Goal: Transaction & Acquisition: Purchase product/service

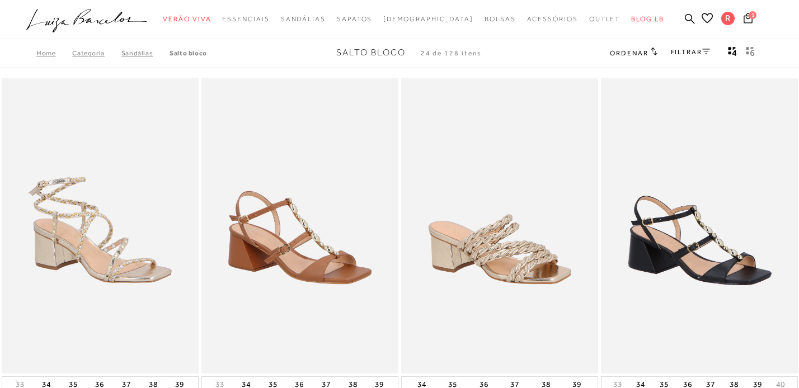
click at [703, 49] on icon at bounding box center [707, 52] width 8 height 6
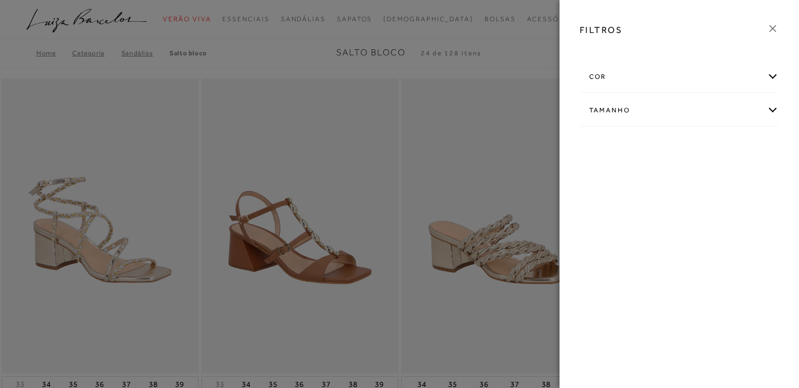
click at [614, 78] on div "cor" at bounding box center [679, 77] width 198 height 30
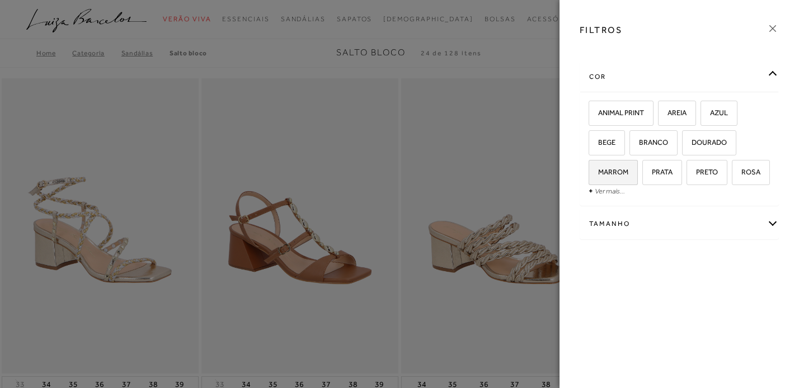
click at [609, 170] on span "MARROM" at bounding box center [609, 172] width 39 height 8
click at [598, 170] on input "MARROM" at bounding box center [592, 173] width 11 height 11
checkbox input "true"
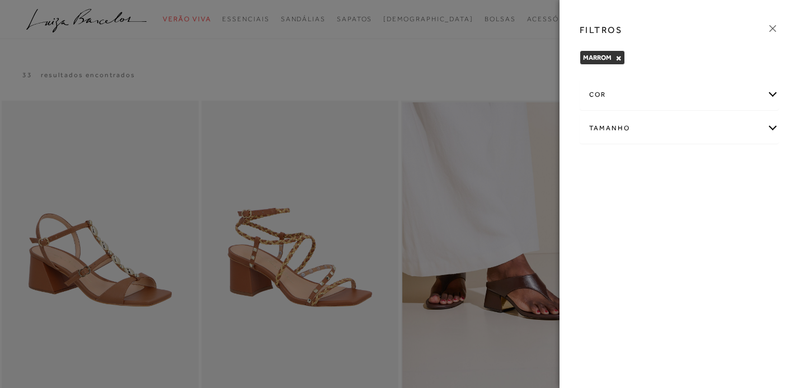
click at [605, 126] on div "Tamanho" at bounding box center [679, 129] width 198 height 30
click at [605, 193] on span "38" at bounding box center [598, 194] width 16 height 8
click at [598, 193] on input "38" at bounding box center [592, 195] width 11 height 11
checkbox input "true"
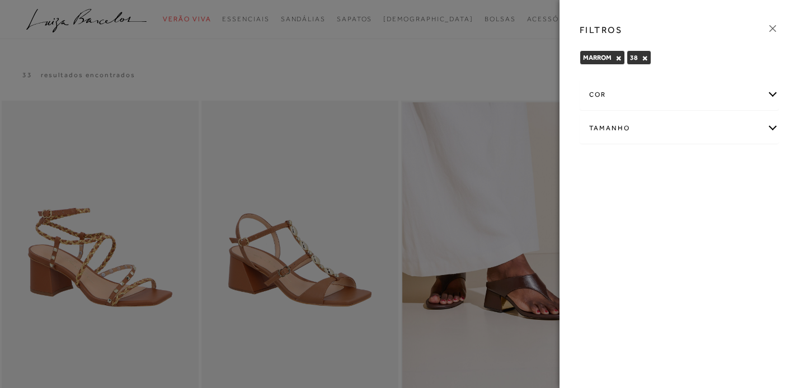
click at [370, 55] on div at bounding box center [399, 194] width 799 height 388
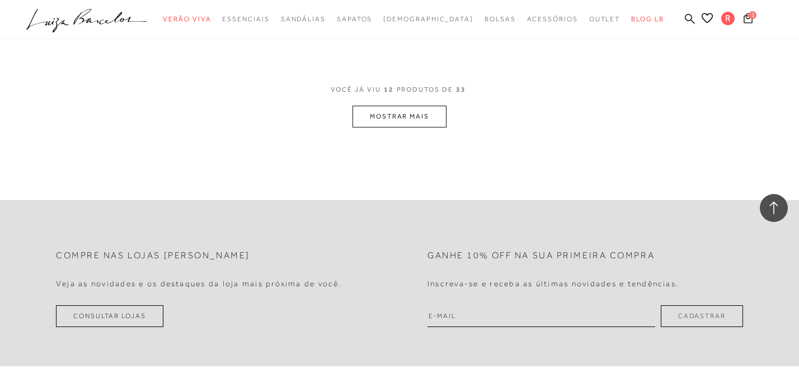
scroll to position [1180, 0]
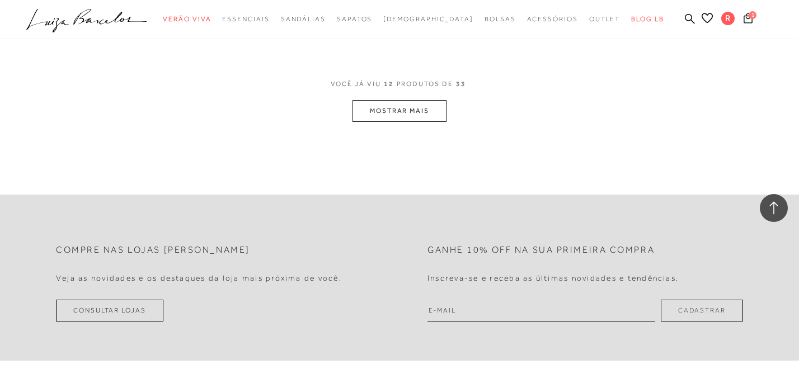
click at [378, 122] on button "MOSTRAR MAIS" at bounding box center [400, 111] width 94 height 22
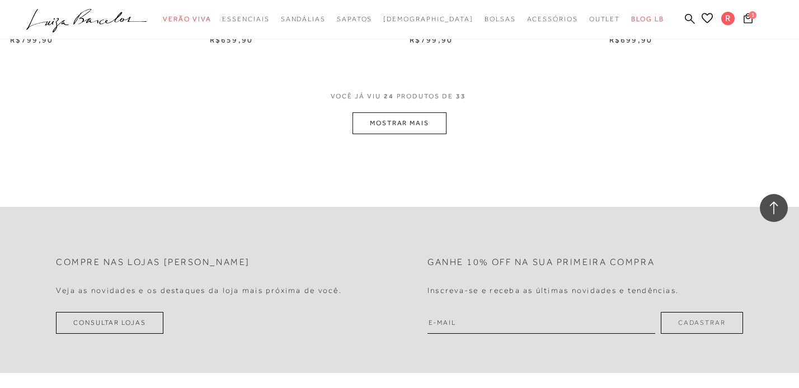
scroll to position [2276, 0]
click at [396, 123] on button "MOSTRAR MAIS" at bounding box center [400, 121] width 94 height 22
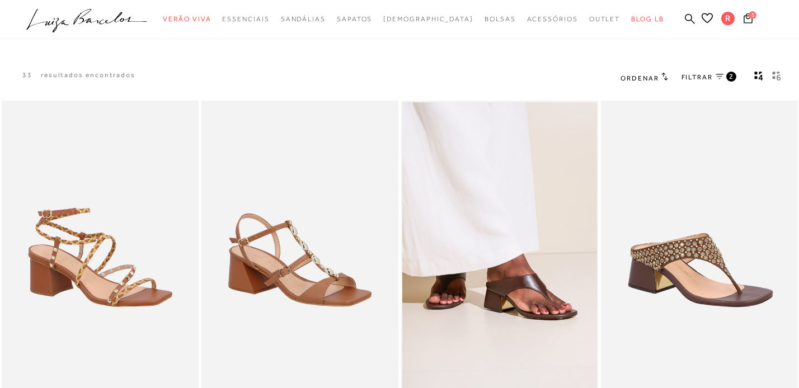
scroll to position [0, 0]
click at [753, 19] on button "1" at bounding box center [749, 19] width 16 height 15
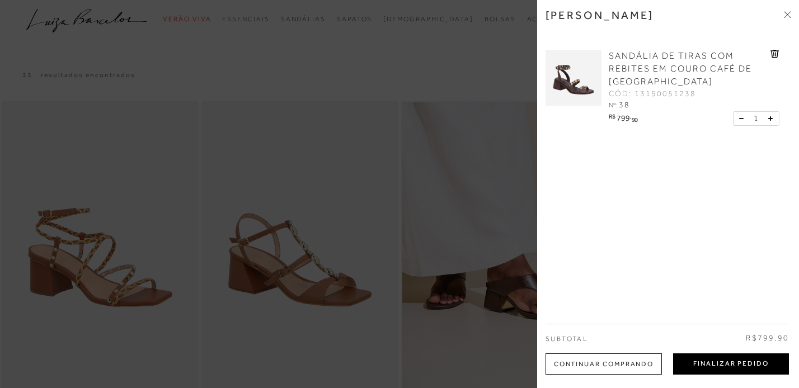
click at [700, 364] on button "Finalizar Pedido" at bounding box center [731, 364] width 116 height 21
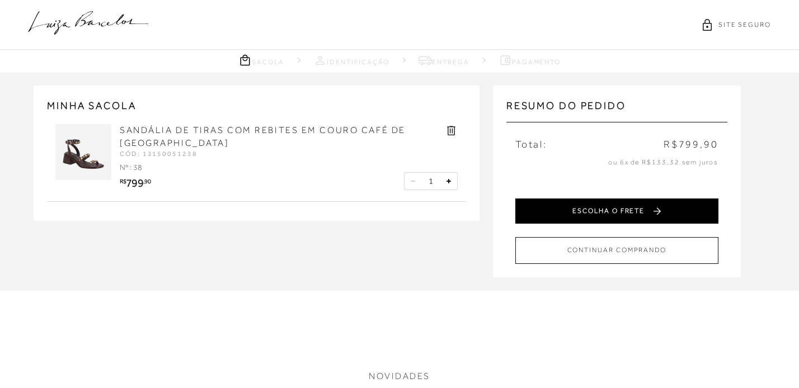
click at [622, 207] on button "ESCOLHA O FRETE" at bounding box center [617, 211] width 203 height 25
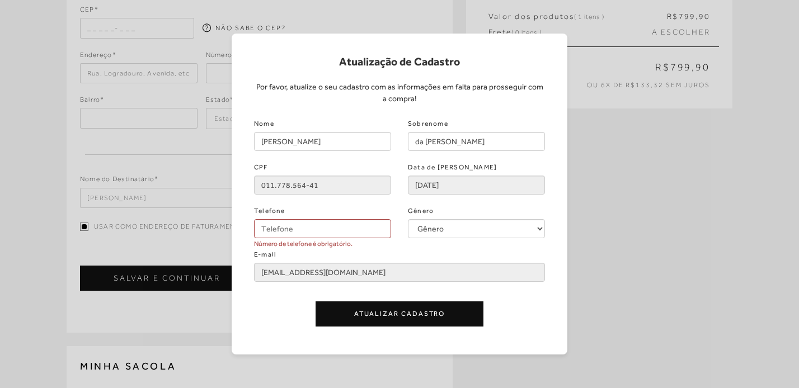
scroll to position [125, 0]
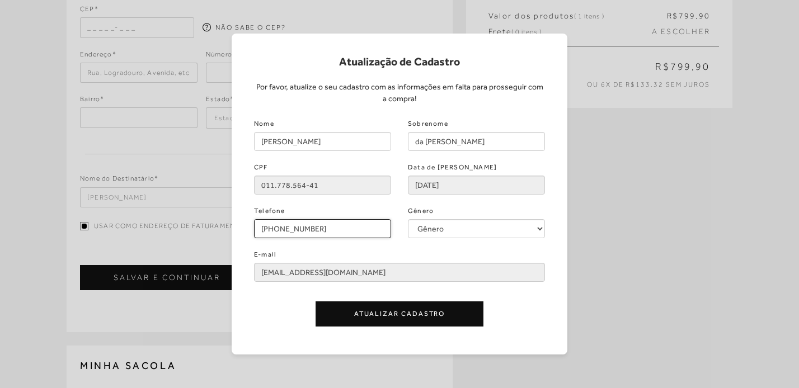
type input "[PHONE_NUMBER]"
click at [368, 316] on button "Atualizar Cadastro" at bounding box center [400, 314] width 168 height 25
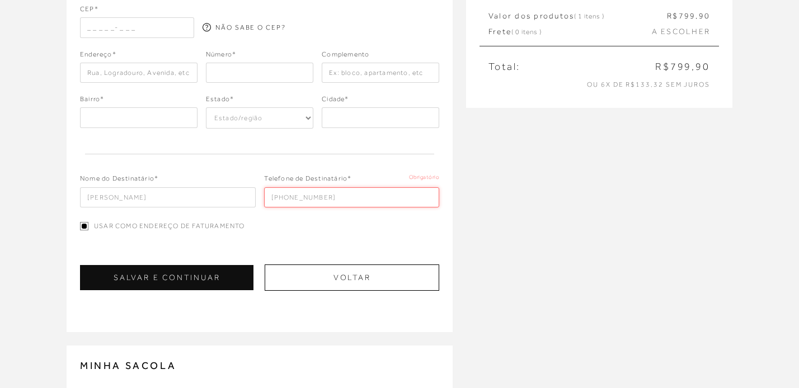
type input "[PHONE_NUMBER]"
click at [358, 246] on div "CEP* NÃO SABE O CEP? Endereço* Bairro*" at bounding box center [259, 147] width 359 height 287
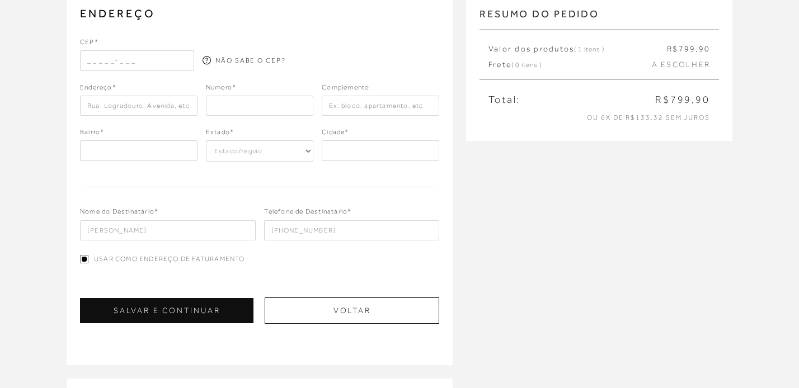
scroll to position [86, 0]
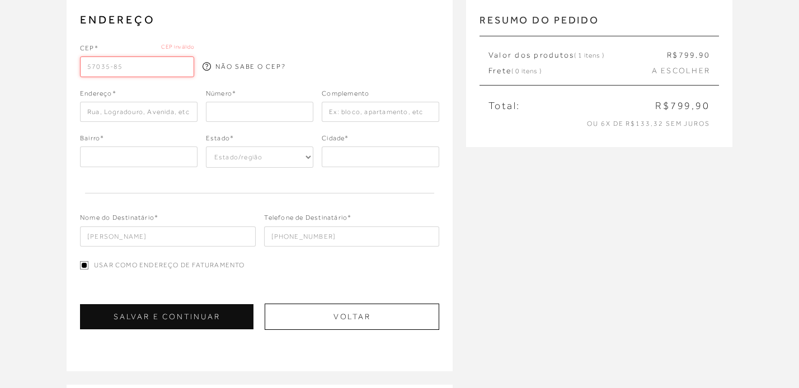
type input "57035-856"
type input "Rua [PERSON_NAME]"
type input "Jatiúca"
select select "AL"
type input "Maceió"
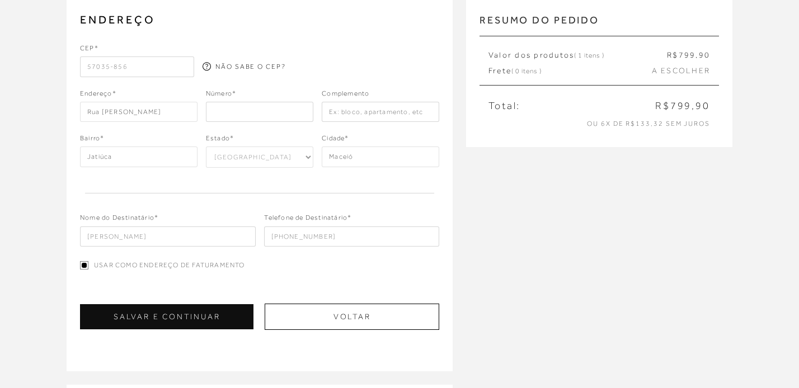
type input "57035-856"
click at [249, 113] on input "number" at bounding box center [260, 112] width 108 height 20
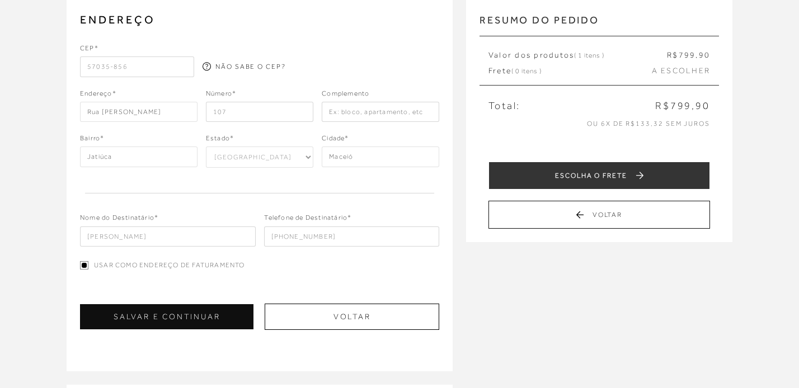
type input "107"
type input "apt 402"
click at [264, 196] on div "Nome do Destinatário* [PERSON_NAME] Telefone de Destinatário* [PHONE_NUMBER]" at bounding box center [259, 221] width 359 height 51
click at [190, 319] on button "SALVAR E CONTINUAR" at bounding box center [167, 317] width 174 height 25
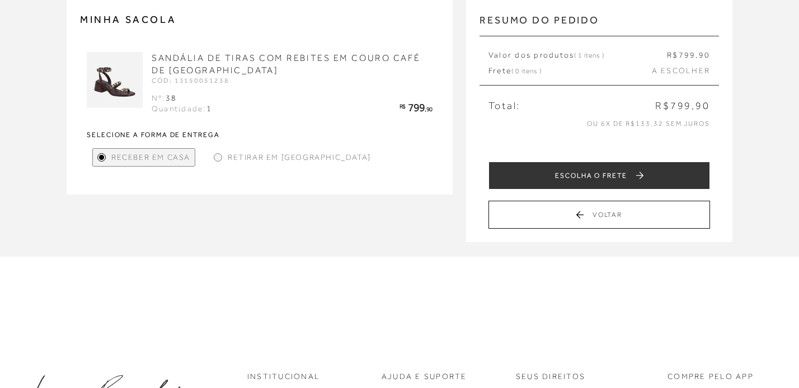
scroll to position [0, 0]
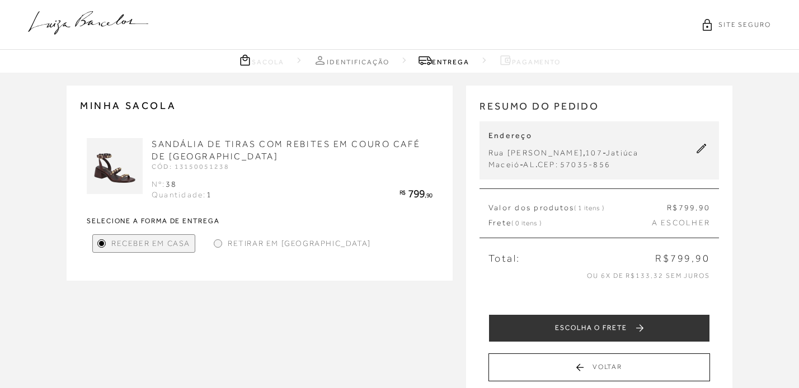
click at [218, 240] on div at bounding box center [218, 244] width 8 height 8
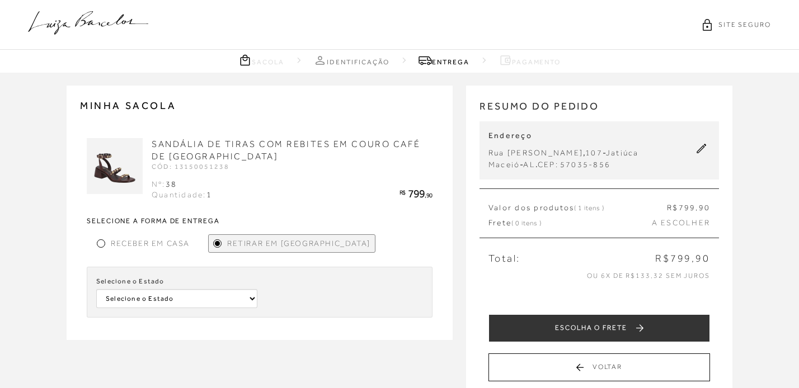
click at [102, 242] on div at bounding box center [101, 243] width 5 height 5
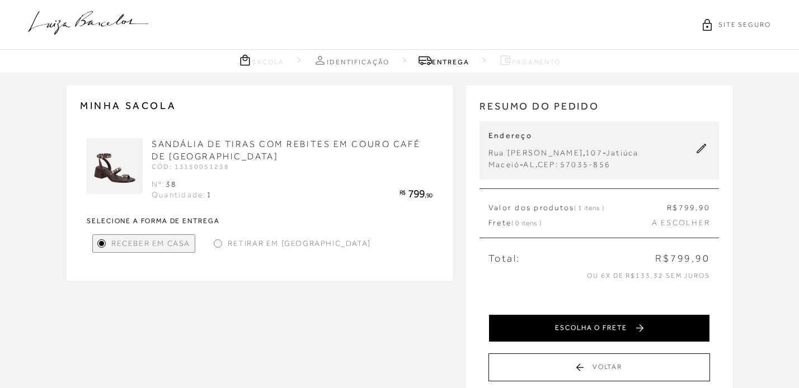
click at [564, 323] on button "ESCOLHA O FRETE" at bounding box center [600, 329] width 222 height 28
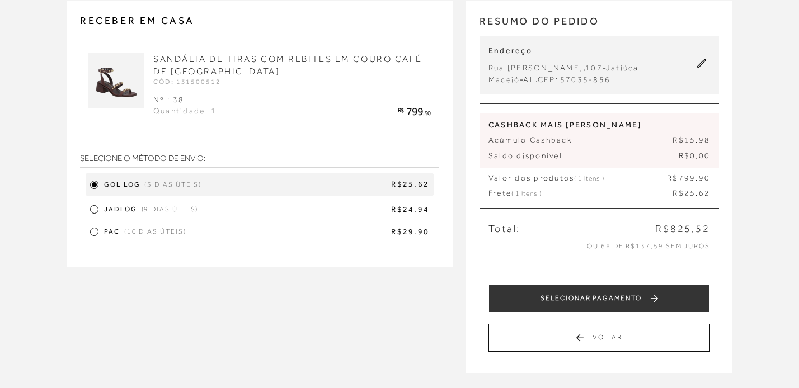
scroll to position [86, 0]
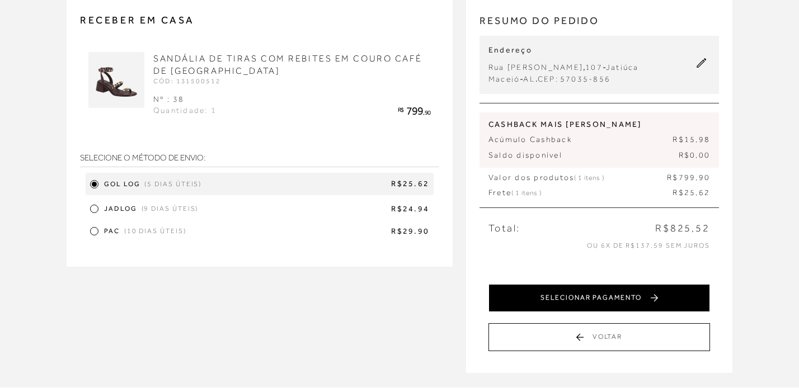
click at [562, 299] on button "SELECIONAR PAGAMENTO" at bounding box center [600, 298] width 222 height 28
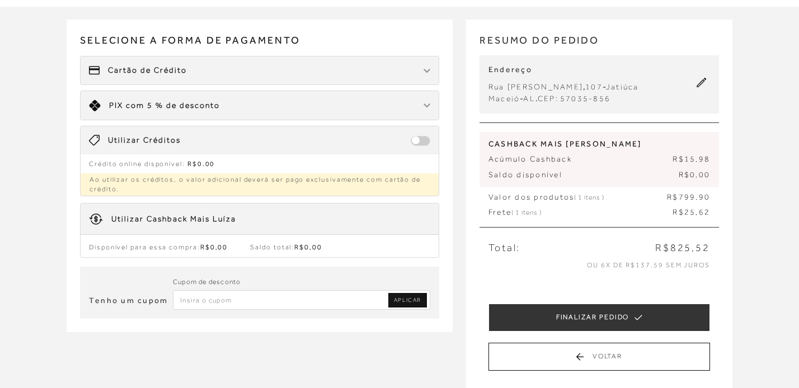
scroll to position [55, 0]
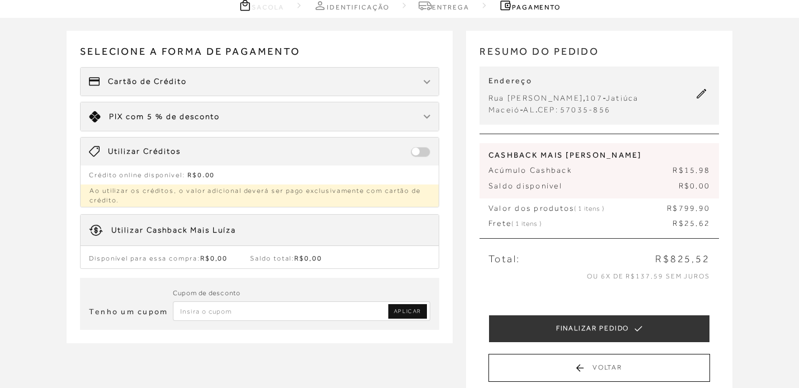
click at [408, 88] on div "Cartão de Crédito" at bounding box center [260, 82] width 358 height 28
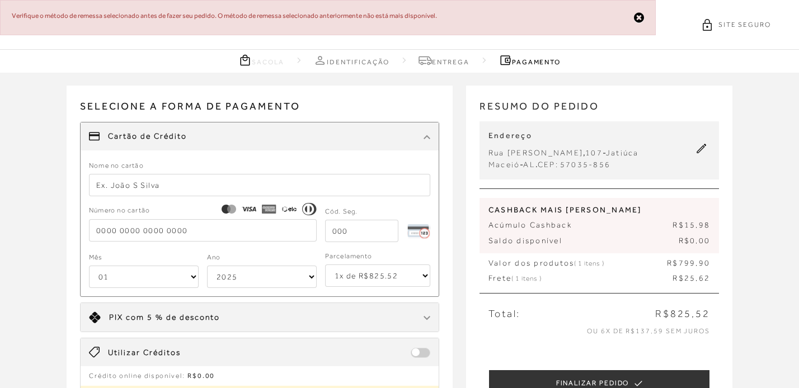
scroll to position [0, 0]
